Goal: Task Accomplishment & Management: Complete application form

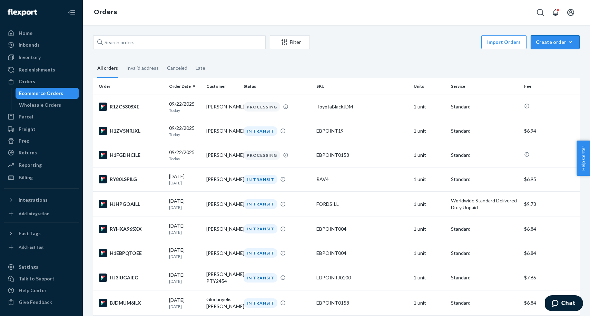
click at [559, 40] on div "Create order" at bounding box center [555, 42] width 39 height 7
click at [557, 54] on button "Ecommerce order" at bounding box center [566, 58] width 66 height 15
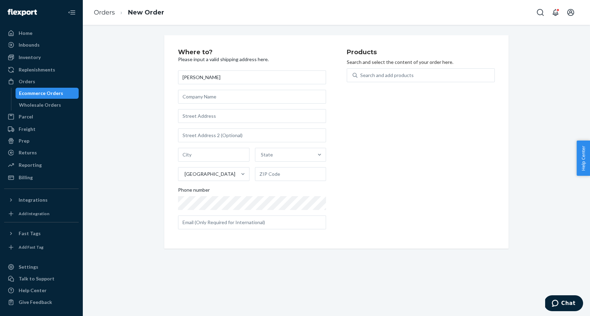
type input "[PERSON_NAME]"
click at [193, 118] on input "text" at bounding box center [252, 116] width 148 height 14
paste input "[STREET_ADDRESS]"
click at [235, 117] on input "[STREET_ADDRESS]" at bounding box center [252, 116] width 148 height 14
type input "[STREET_ADDRESS]"
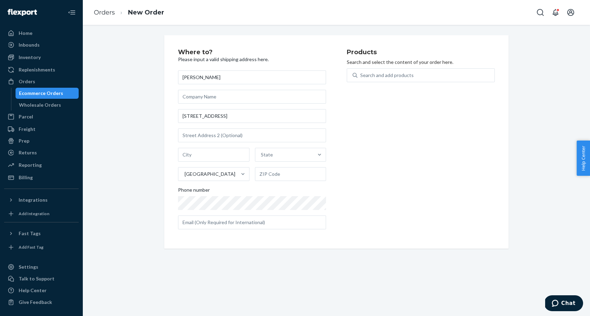
click at [389, 132] on div "Products Search and select the content of your order here. Search and add produ…" at bounding box center [421, 142] width 148 height 186
click at [54, 96] on div "Ecommerce Orders" at bounding box center [41, 93] width 44 height 7
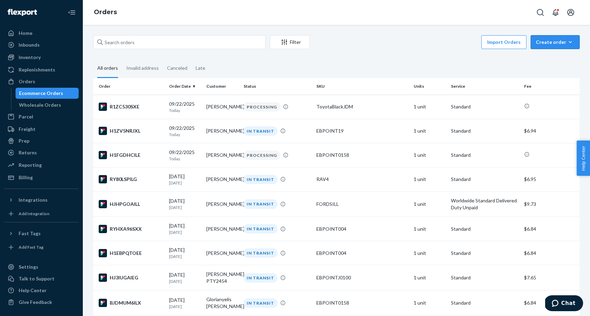
click at [564, 43] on div "Create order" at bounding box center [555, 42] width 39 height 7
click at [555, 58] on span "Ecommerce order" at bounding box center [559, 58] width 43 height 5
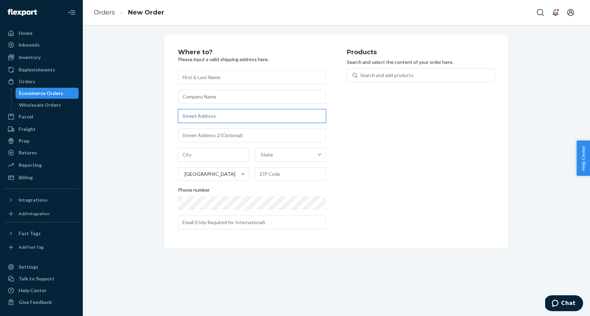
click at [300, 117] on input "text" at bounding box center [252, 116] width 148 height 14
paste input "[STREET_ADDRESS]"
type input "[STREET_ADDRESS]"
type input "[GEOGRAPHIC_DATA]"
type input "89117"
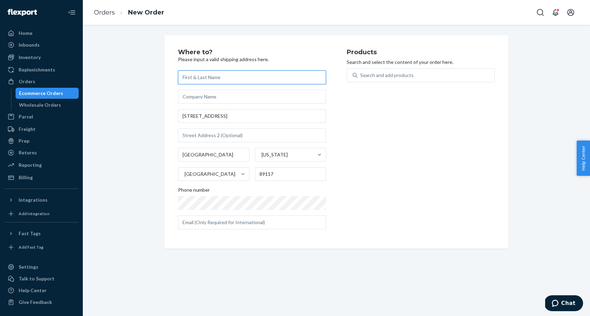
click at [207, 71] on input "text" at bounding box center [252, 77] width 148 height 14
paste input "[PERSON_NAME]"
type input "[PERSON_NAME]"
click at [425, 75] on div "Search and add products" at bounding box center [426, 75] width 137 height 12
click at [361, 75] on input "Search and add products" at bounding box center [360, 75] width 1 height 7
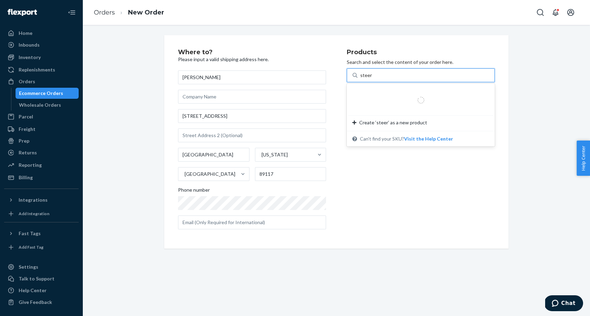
type input "steeri"
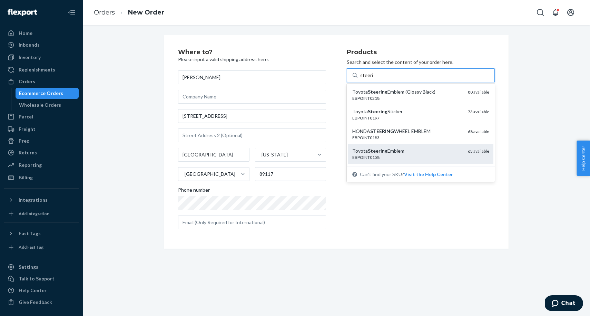
click at [406, 148] on div "Toyota Steering Emblem" at bounding box center [407, 150] width 110 height 7
click at [373, 79] on input "steeri" at bounding box center [366, 75] width 13 height 7
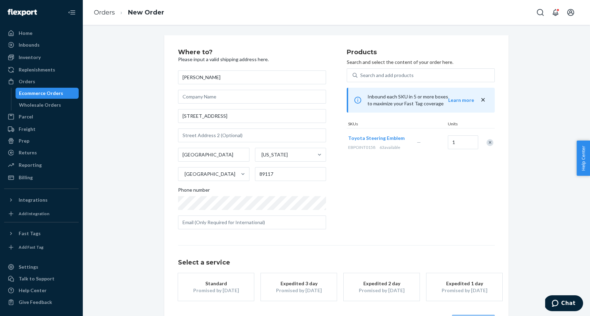
click at [193, 294] on div "Select a service Standard Promised by [DATE] Expedited 3 day Promised by [DATE]…" at bounding box center [336, 286] width 317 height 83
click at [208, 284] on div "Standard" at bounding box center [215, 283] width 55 height 7
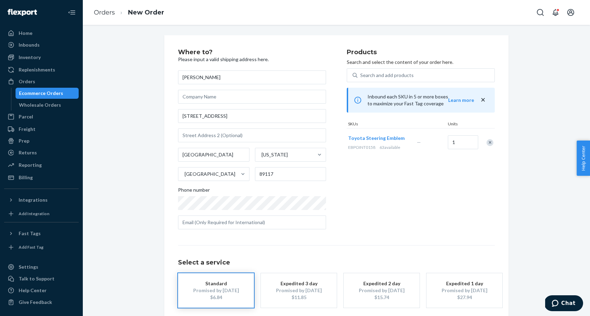
scroll to position [33, 0]
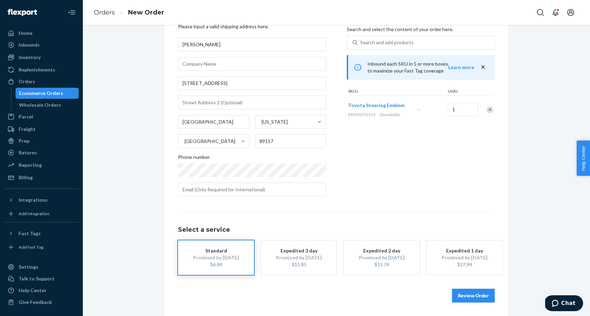
click at [472, 297] on button "Review Order" at bounding box center [473, 296] width 43 height 14
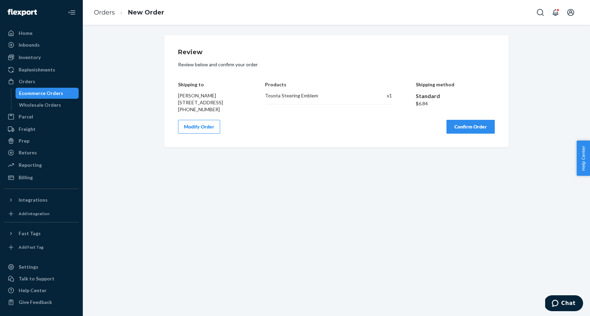
scroll to position [0, 0]
click at [487, 141] on div "Review Review below and confirm your order Shipping to [PERSON_NAME] [STREET_AD…" at bounding box center [336, 91] width 344 height 112
click at [483, 134] on button "Confirm Order" at bounding box center [471, 127] width 48 height 14
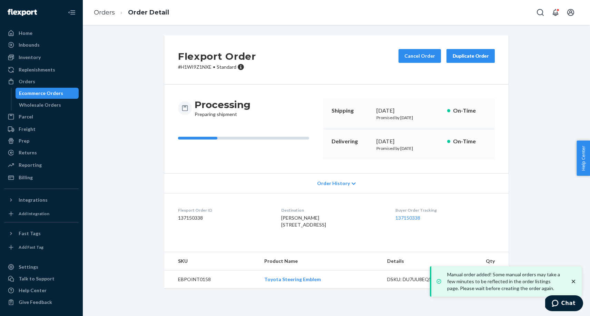
click at [68, 90] on div "Ecommerce Orders" at bounding box center [47, 93] width 62 height 10
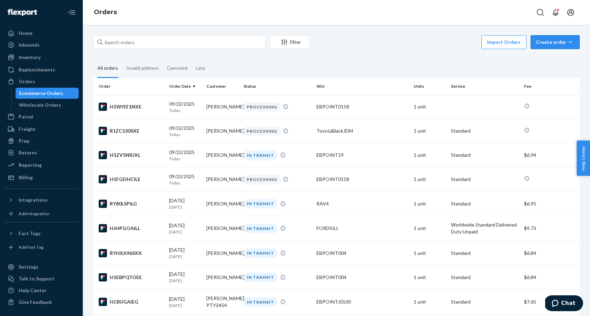
click at [562, 45] on div "Create order" at bounding box center [555, 42] width 39 height 7
click at [561, 56] on span "Ecommerce order" at bounding box center [559, 58] width 43 height 5
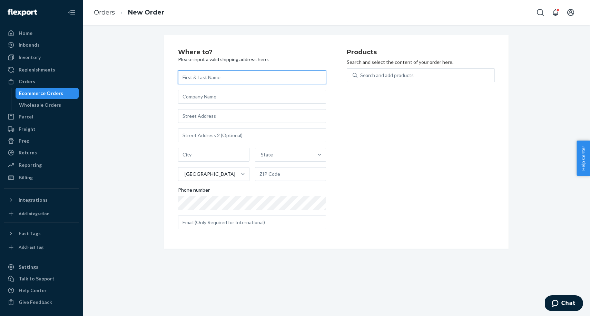
paste input "[PERSON_NAME]"
type input "[PERSON_NAME]"
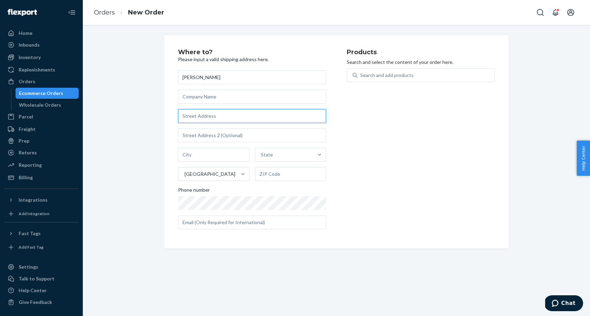
click at [231, 120] on input "text" at bounding box center [252, 116] width 148 height 14
paste input "[STREET_ADDRESS][DEMOGRAPHIC_DATA]"
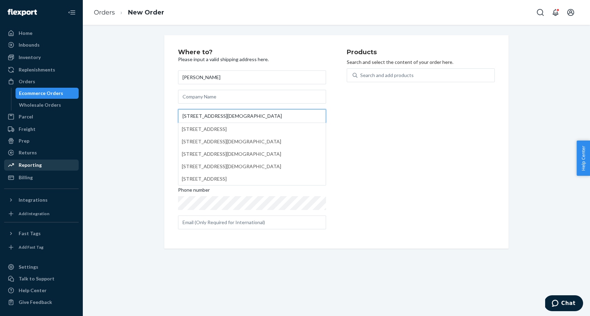
paste input "[GEOGRAPHIC_DATA]"
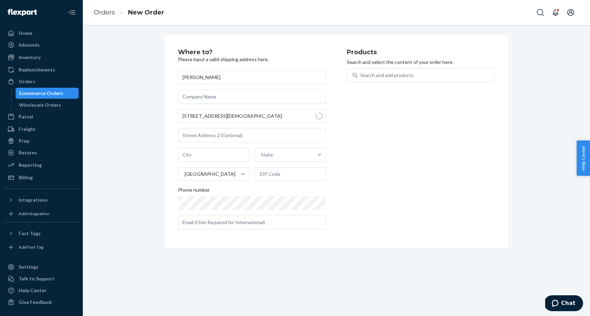
type input "[STREET_ADDRESS]"
type input "[GEOGRAPHIC_DATA]"
type input "18102"
click at [401, 75] on div "Search and add products" at bounding box center [387, 75] width 54 height 7
click at [361, 75] on input "0 results available. Use Up and Down to choose options, press Enter to select t…" at bounding box center [360, 75] width 1 height 7
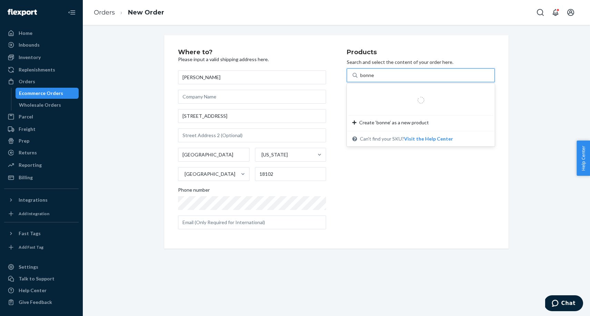
type input "bonnet"
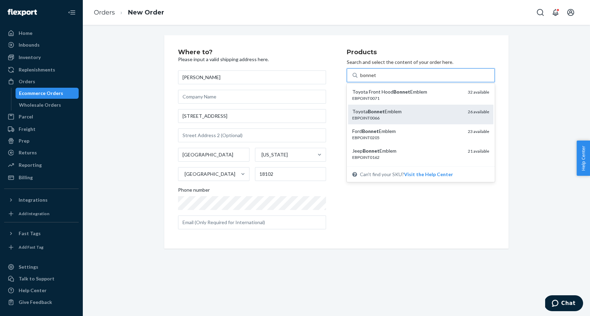
click at [409, 115] on div "EBPOINT0066" at bounding box center [407, 118] width 110 height 6
click at [376, 79] on input "bonnet" at bounding box center [368, 75] width 16 height 7
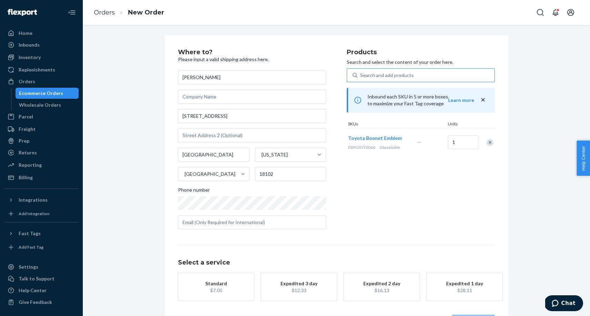
click at [188, 274] on button "Standard $7.05" at bounding box center [216, 287] width 76 height 28
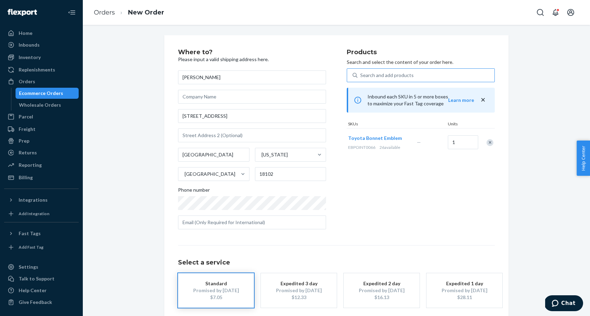
click at [230, 297] on div "$7.05" at bounding box center [215, 297] width 55 height 7
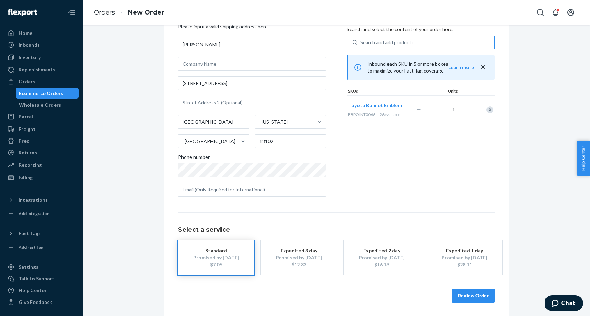
click at [489, 298] on button "Review Order" at bounding box center [473, 296] width 43 height 14
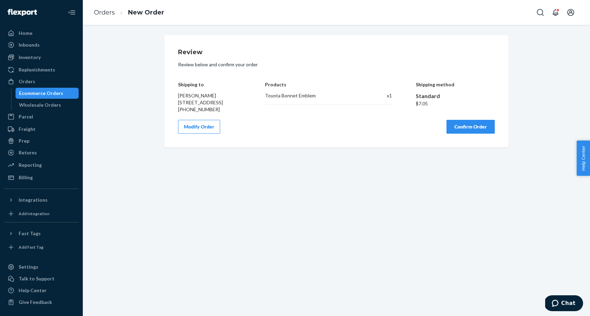
scroll to position [0, 0]
click at [458, 130] on button "Confirm Order" at bounding box center [471, 127] width 48 height 14
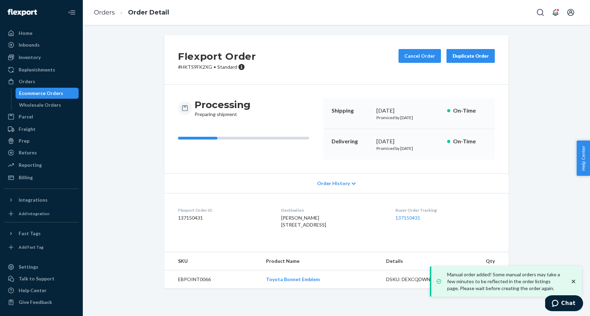
click at [65, 89] on div "Ecommerce Orders" at bounding box center [47, 93] width 62 height 10
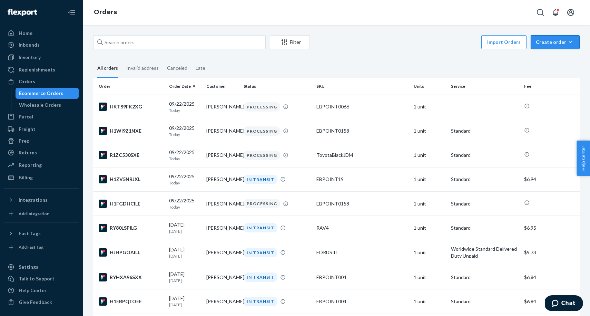
click at [539, 35] on button "Create order Ecommerce order Removal order" at bounding box center [555, 42] width 49 height 14
click at [548, 61] on span "Ecommerce order" at bounding box center [559, 58] width 43 height 5
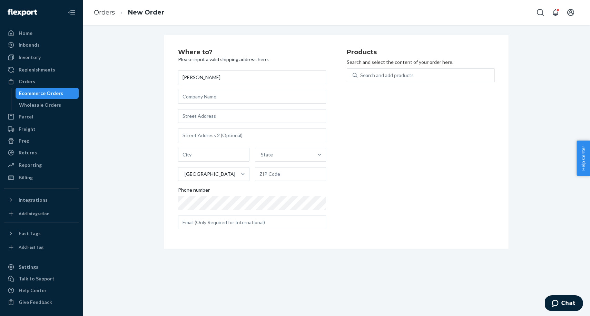
type input "[PERSON_NAME]"
type input "378 [PERSON_NAME]"
type input "Zavalla"
type input "75980"
click at [374, 55] on h2 "Products" at bounding box center [421, 52] width 148 height 7
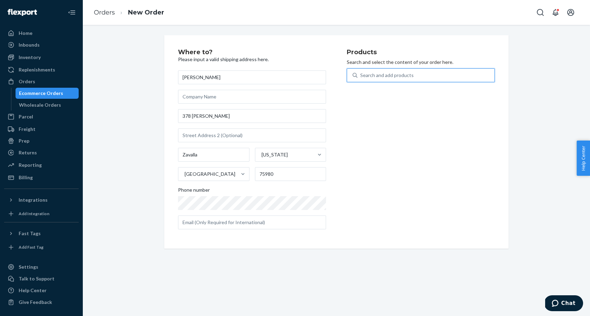
click at [375, 76] on div "Search and add products" at bounding box center [387, 75] width 54 height 7
click at [361, 76] on input "0 results available. Use Up and Down to choose options, press Enter to select t…" at bounding box center [360, 75] width 1 height 7
type input "steering"
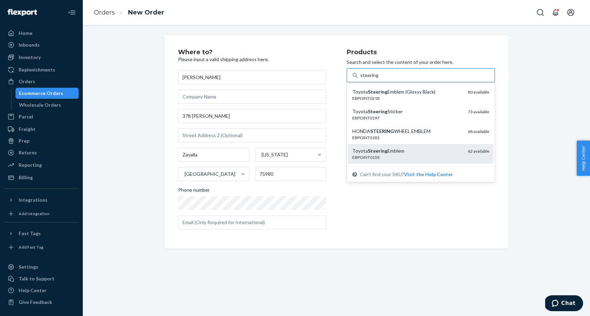
click at [378, 150] on em "Steering" at bounding box center [378, 151] width 20 height 6
click at [378, 79] on input "steering" at bounding box center [369, 75] width 18 height 7
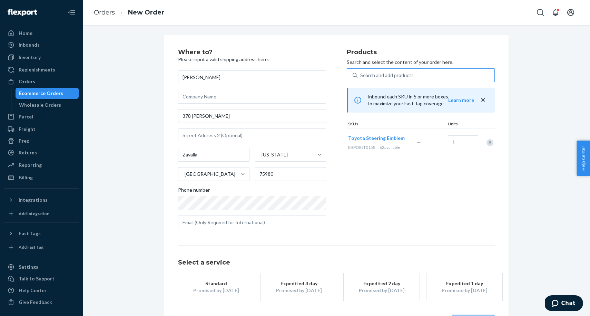
click at [212, 283] on div "Standard" at bounding box center [215, 283] width 55 height 7
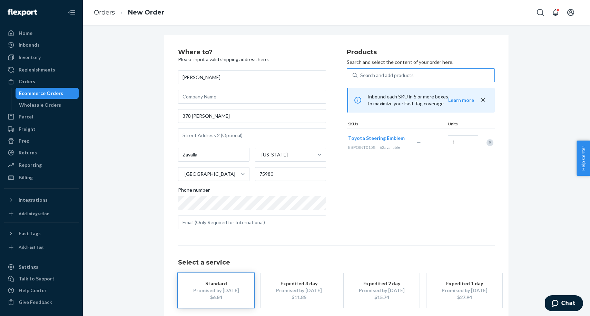
scroll to position [33, 0]
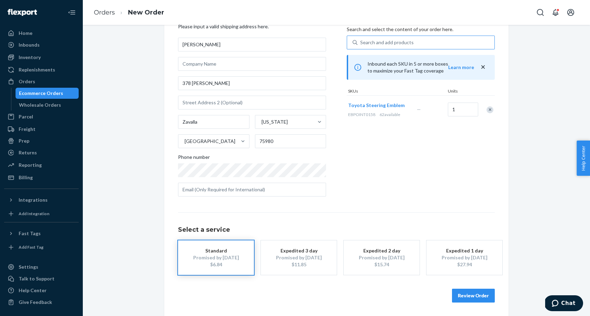
click at [492, 293] on button "Review Order" at bounding box center [473, 296] width 43 height 14
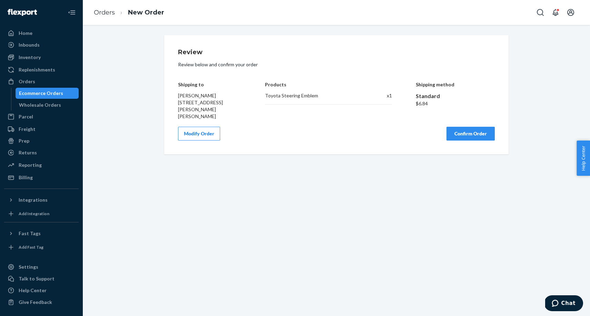
click at [458, 128] on button "Confirm Order" at bounding box center [471, 134] width 48 height 14
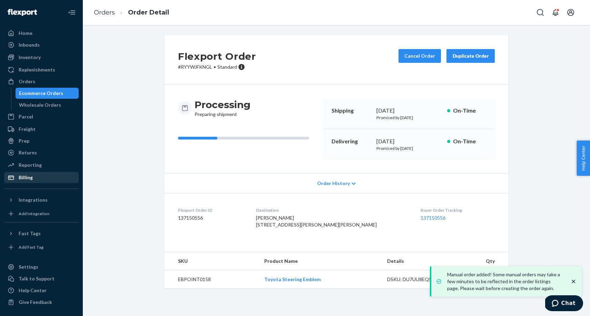
click at [18, 179] on div at bounding box center [13, 177] width 11 height 7
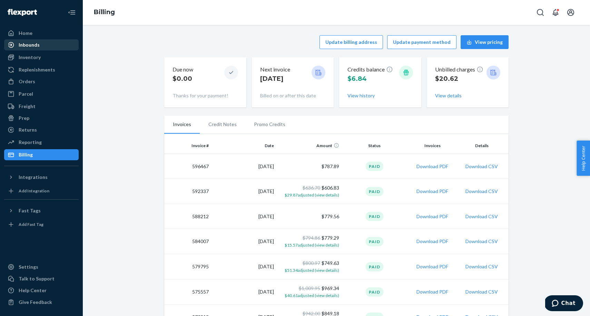
click at [19, 43] on div "Inbounds" at bounding box center [29, 44] width 21 height 7
